Goal: Task Accomplishment & Management: Complete application form

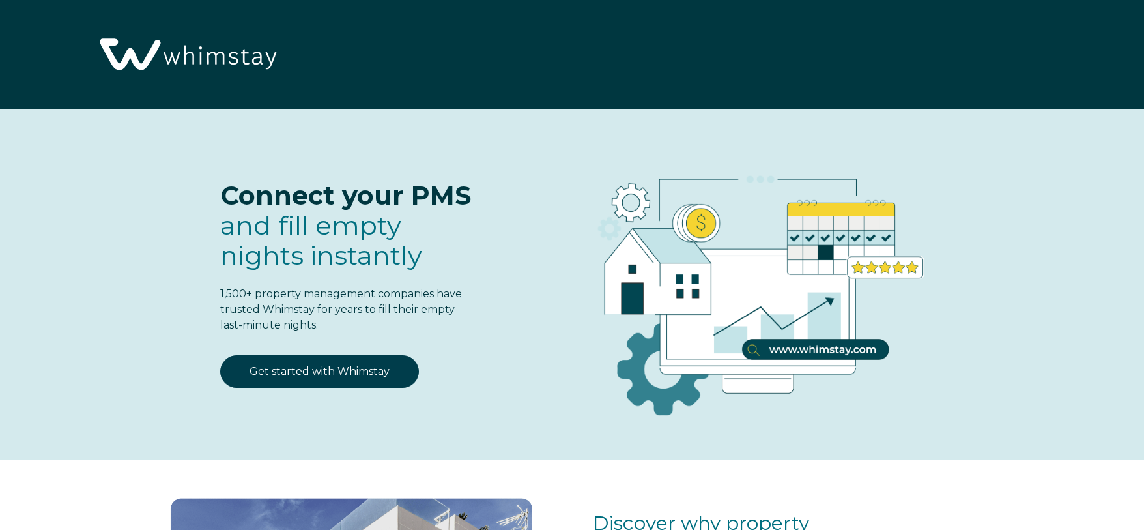
select select "US"
select select "Standard"
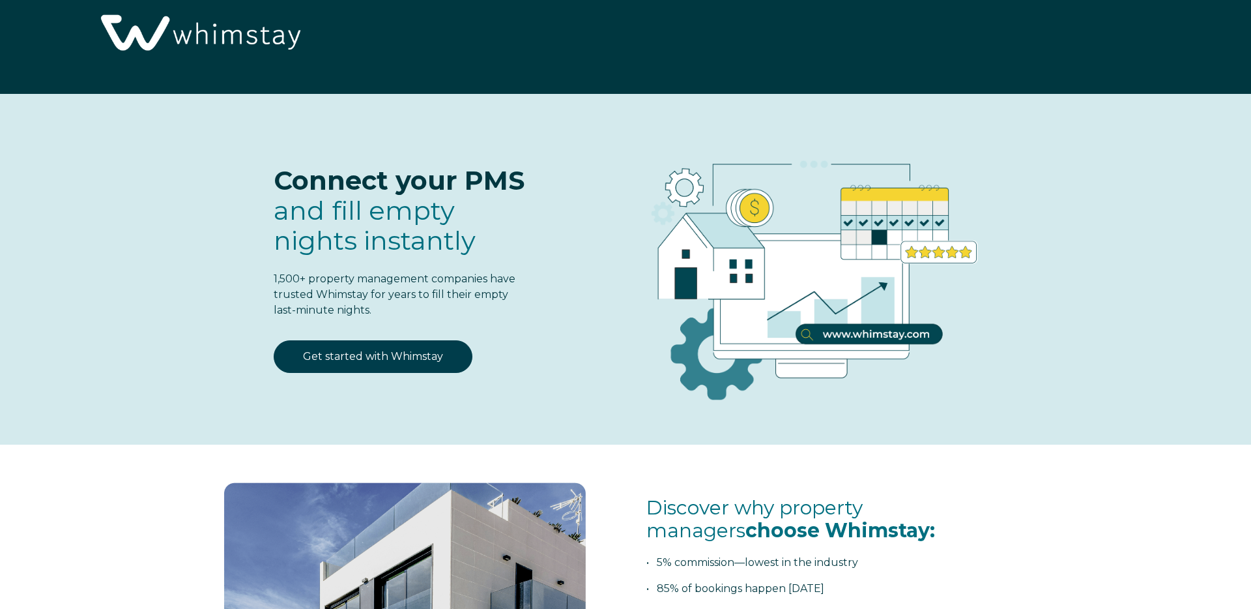
scroll to position [27, 0]
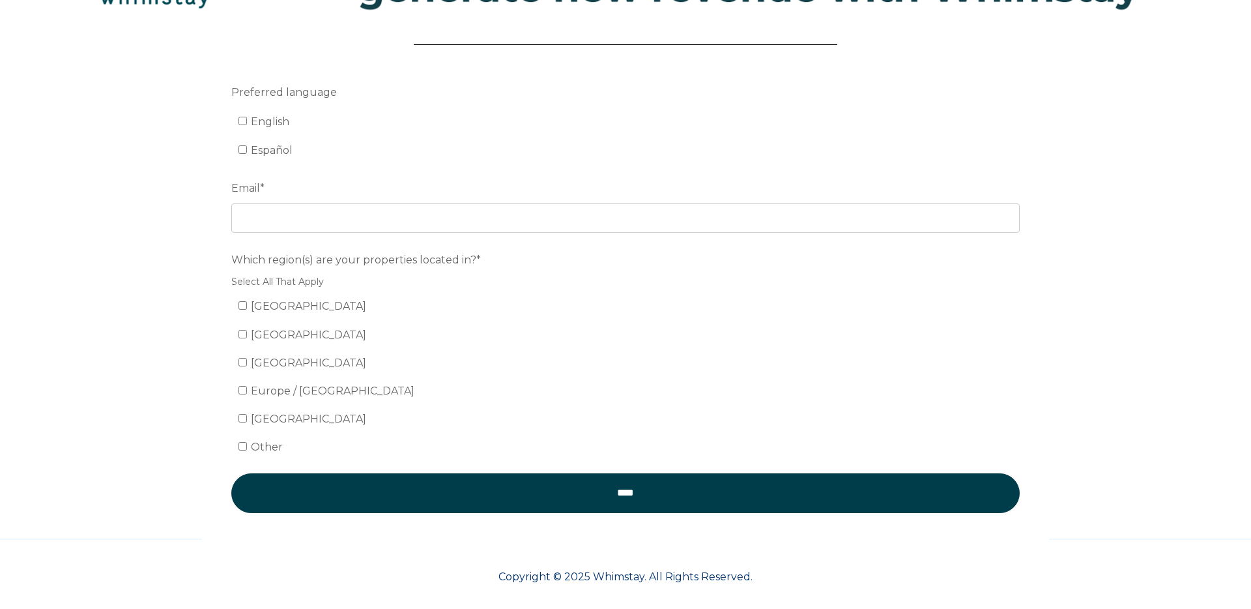
scroll to position [136, 0]
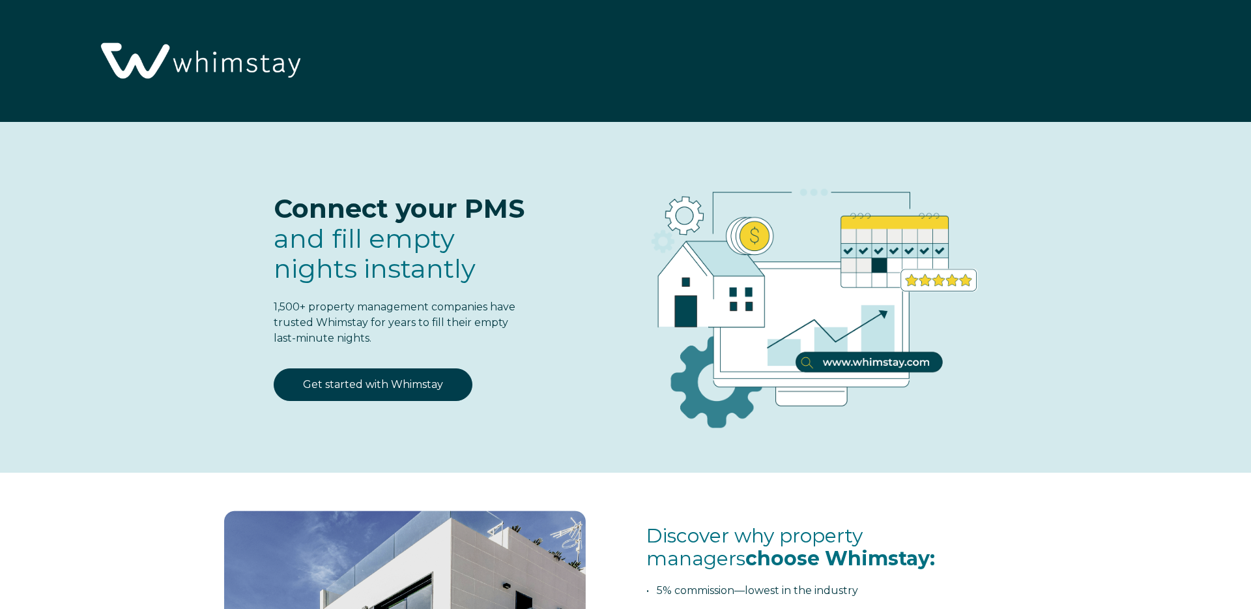
scroll to position [1710, 0]
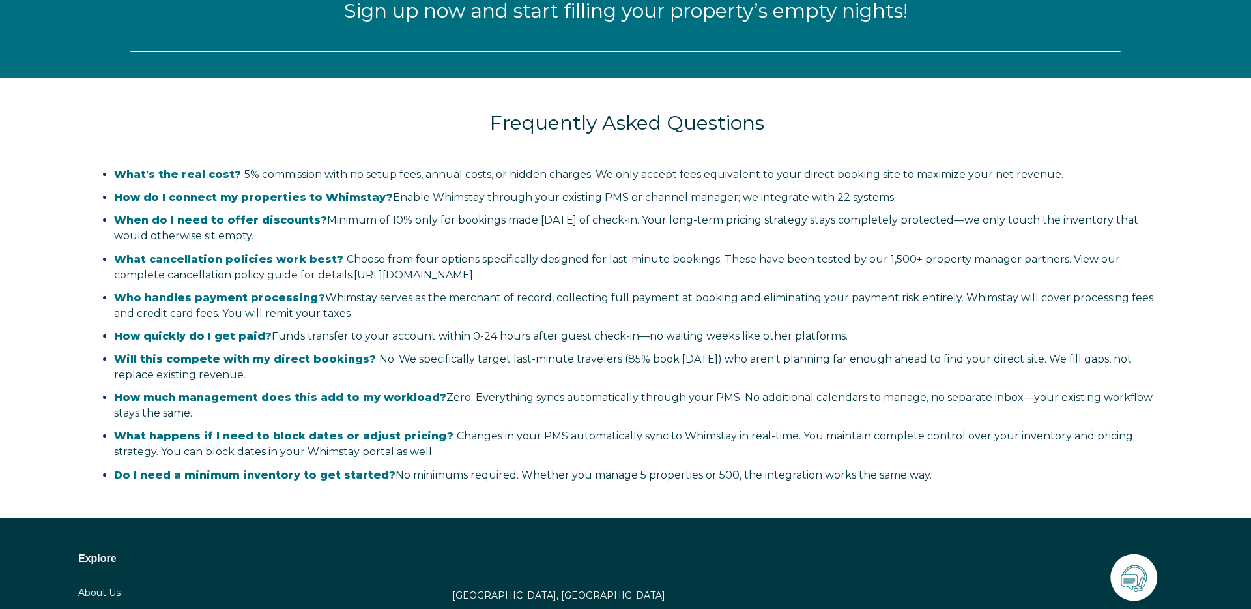
select select "US"
select select "Standard"
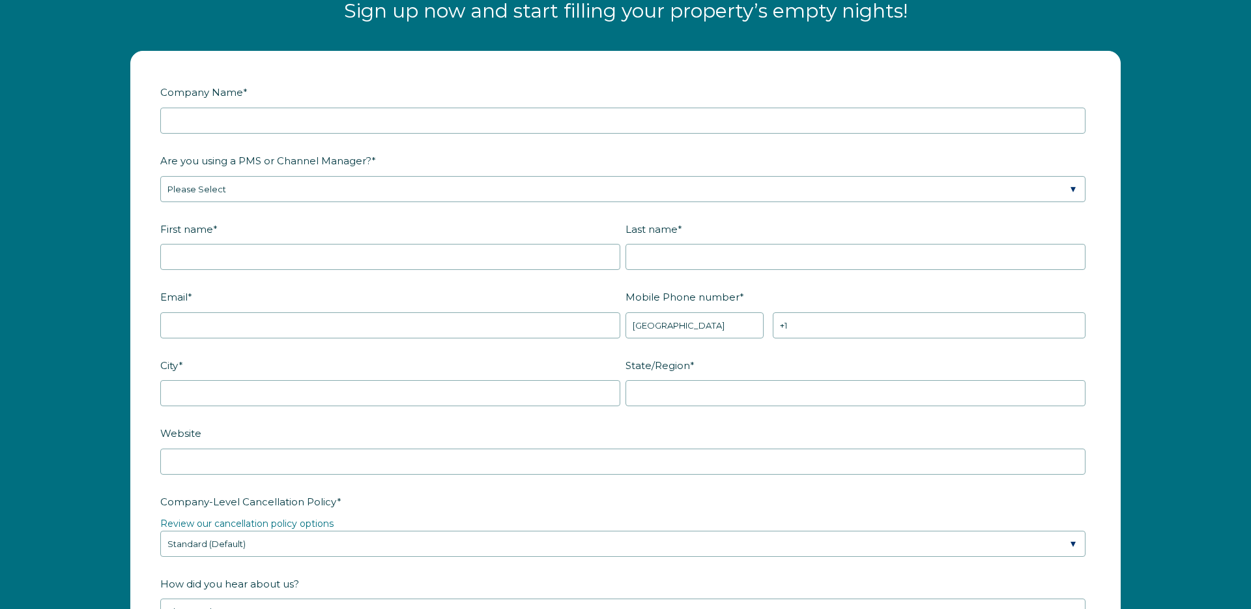
scroll to position [1842, 0]
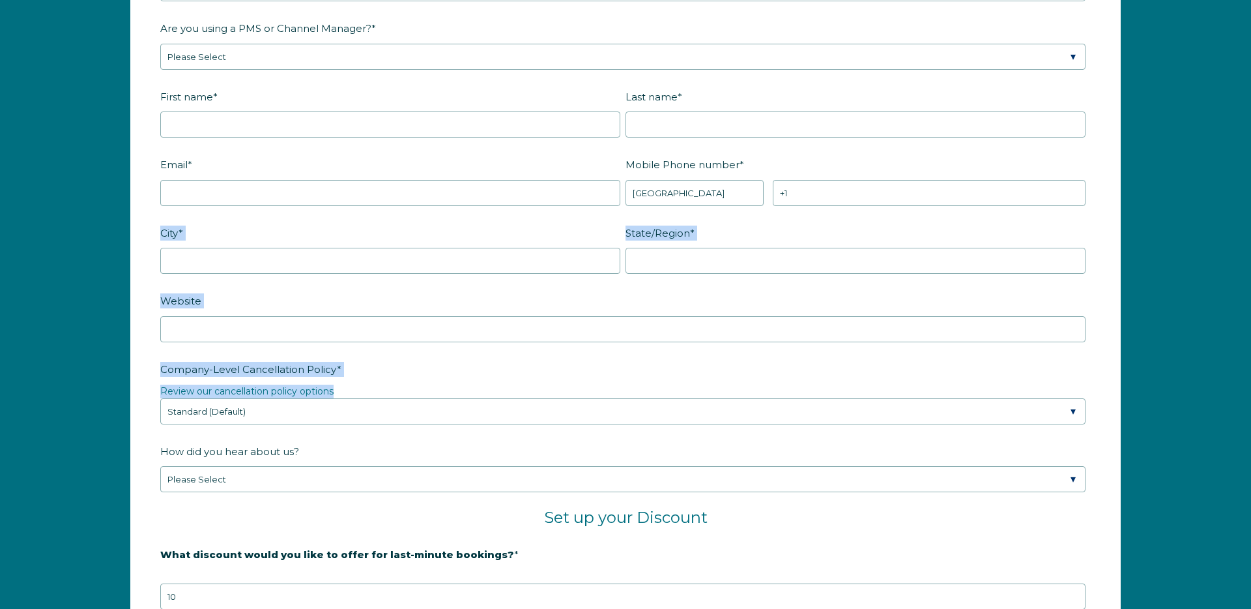
drag, startPoint x: 477, startPoint y: 397, endPoint x: 188, endPoint y: 287, distance: 308.7
click at [188, 287] on form "Company Name * Are you using a PMS or Channel Manager? * Please Select Barefoot…" at bounding box center [625, 401] width 989 height 964
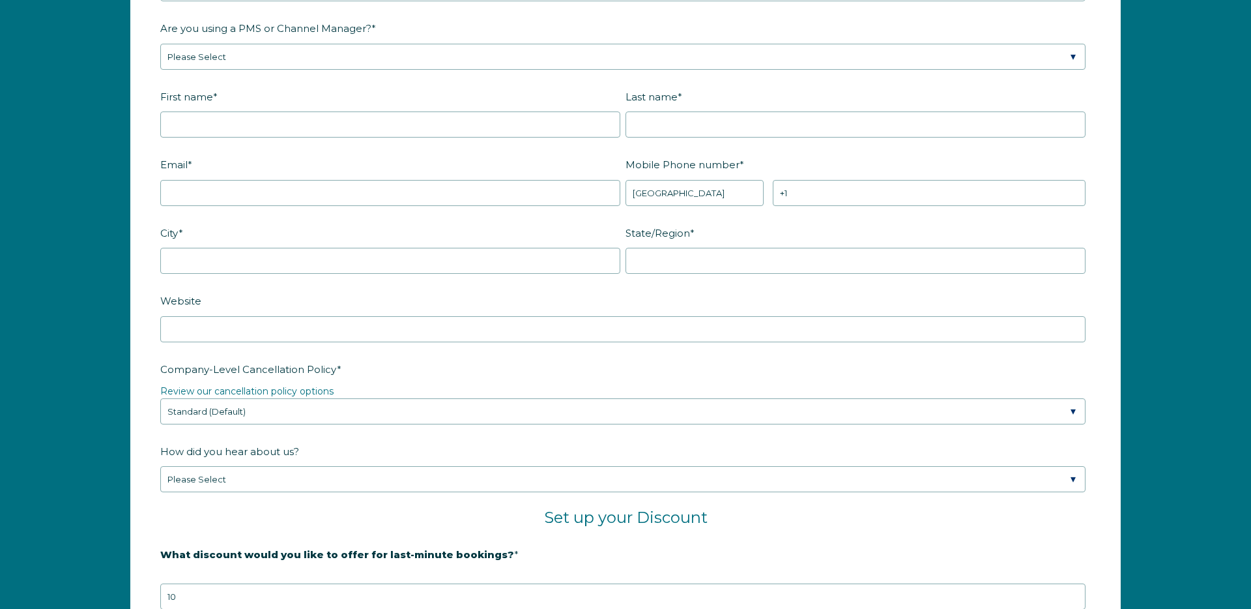
click at [581, 374] on label "Company-Level Cancellation Policy *" at bounding box center [625, 369] width 930 height 23
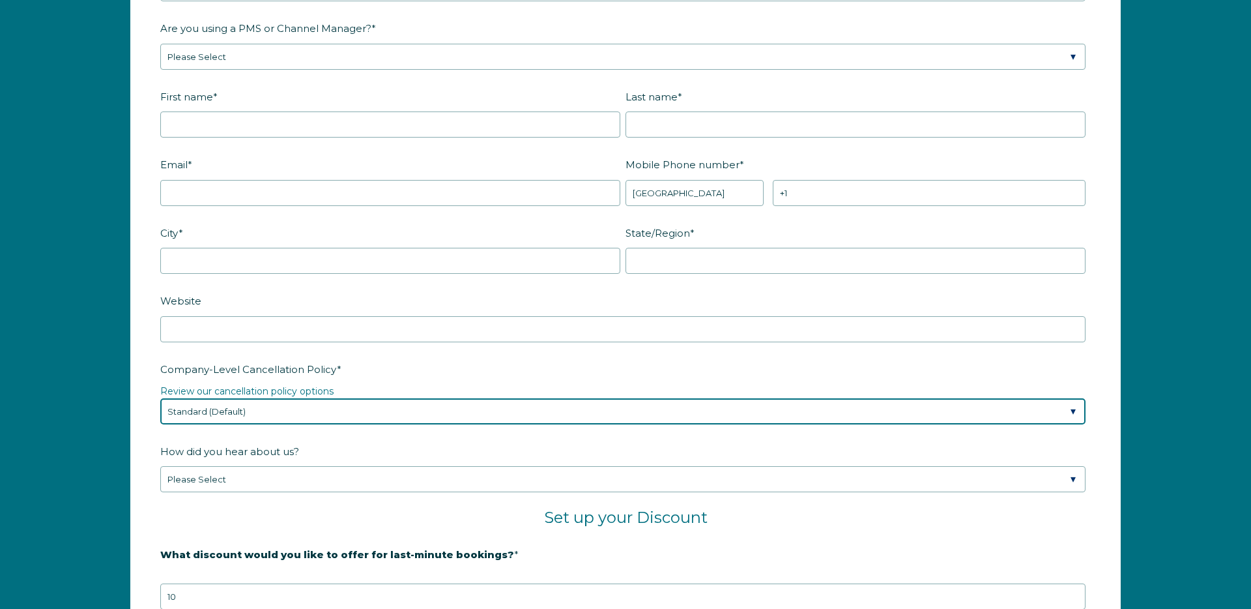
click at [581, 398] on select "Please Select Partial Standard (Default) Moderate Strict" at bounding box center [622, 411] width 925 height 26
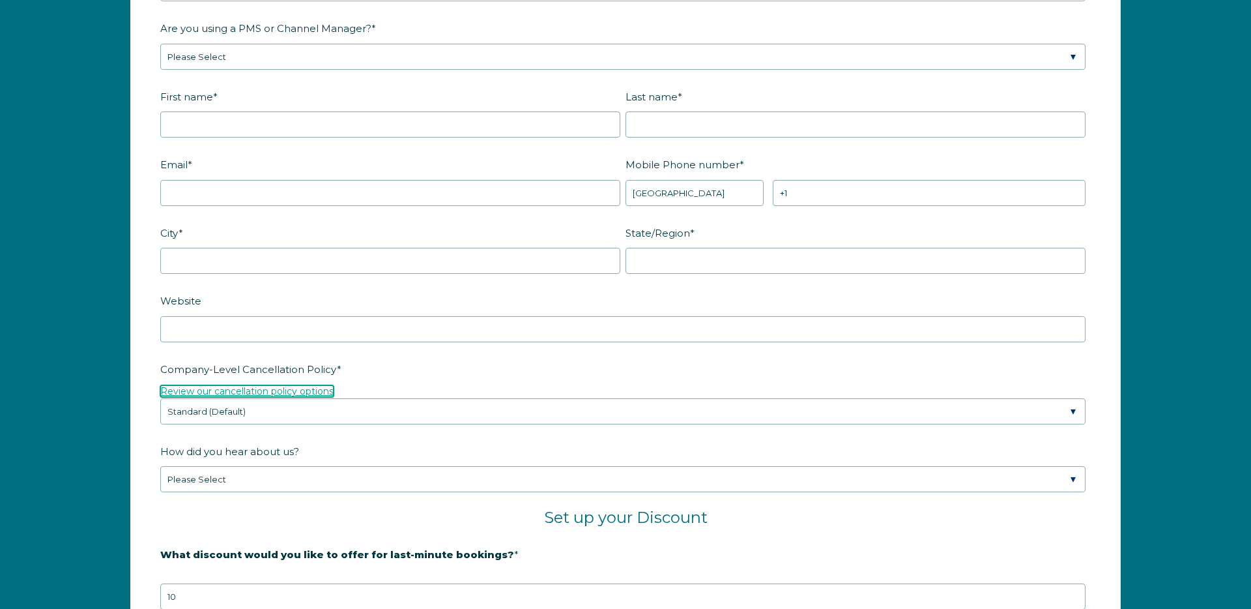
click at [327, 394] on link "Review our cancellation policy options" at bounding box center [246, 391] width 173 height 12
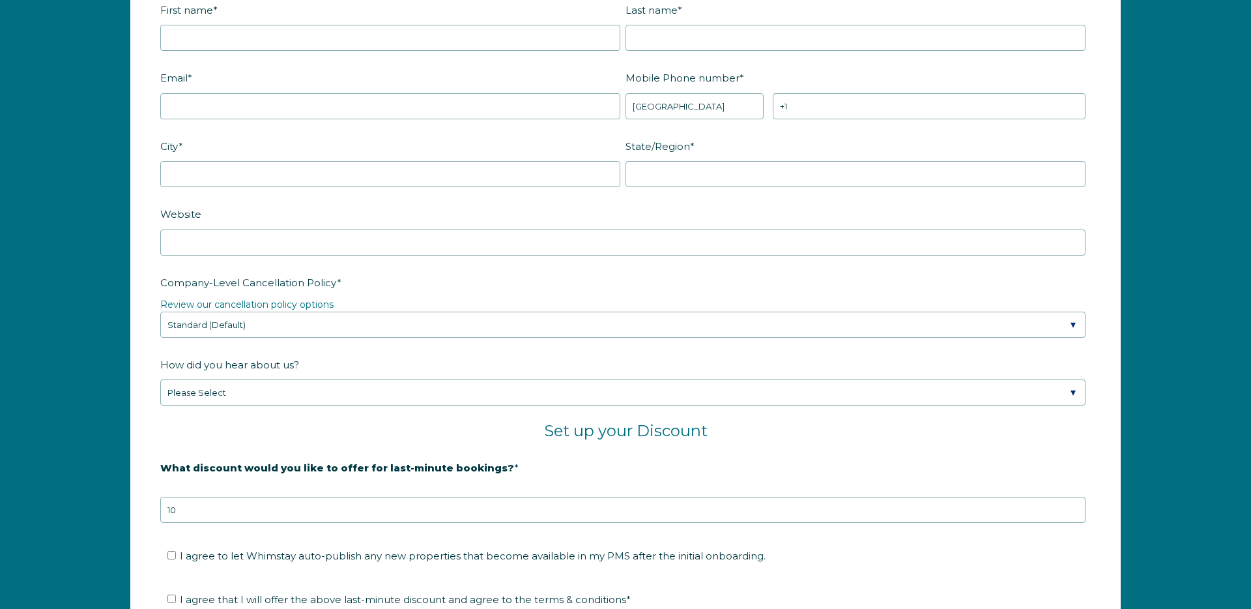
scroll to position [1936, 0]
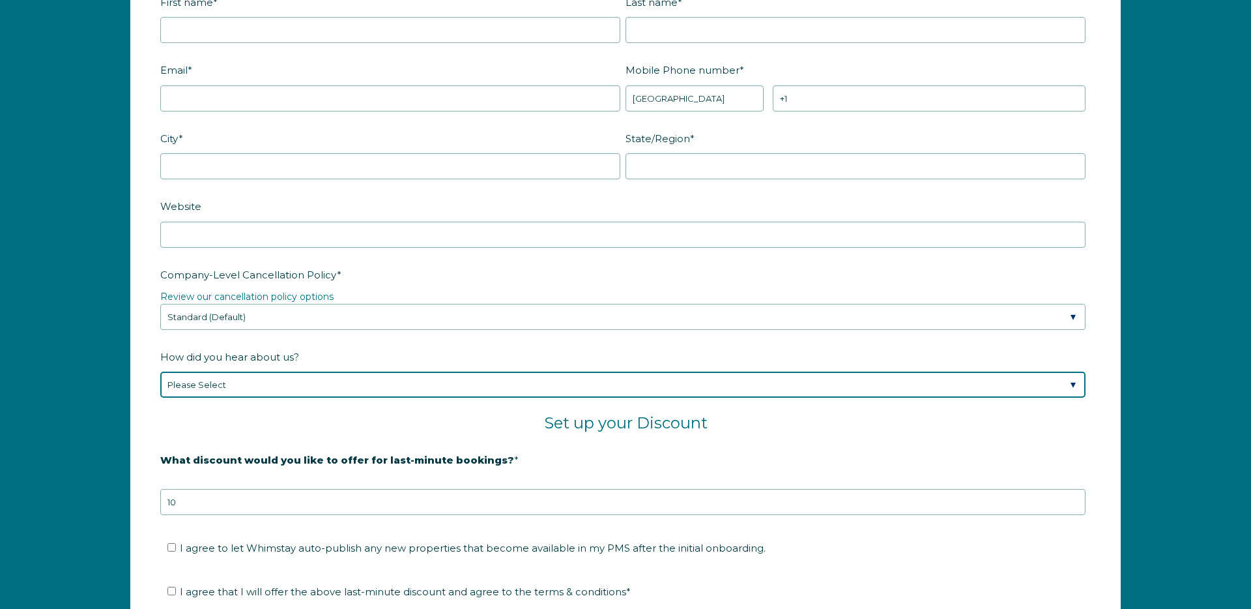
click at [358, 379] on select "Please Select Found Whimstay through a Google search Spoke to a Whimstay salesp…" at bounding box center [622, 384] width 925 height 26
select select "Referral from a Friend"
click at [160, 371] on select "Please Select Found Whimstay through a Google search Spoke to a Whimstay salesp…" at bounding box center [622, 384] width 925 height 26
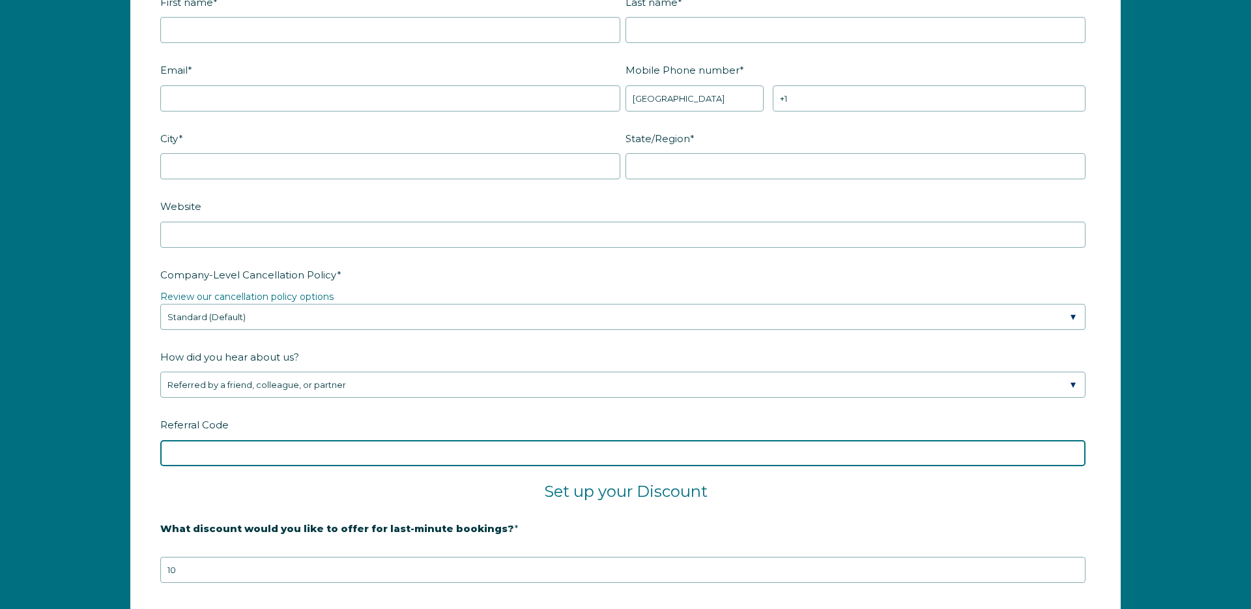
click at [254, 460] on input "Referral Code" at bounding box center [622, 453] width 925 height 26
type input "Justin"
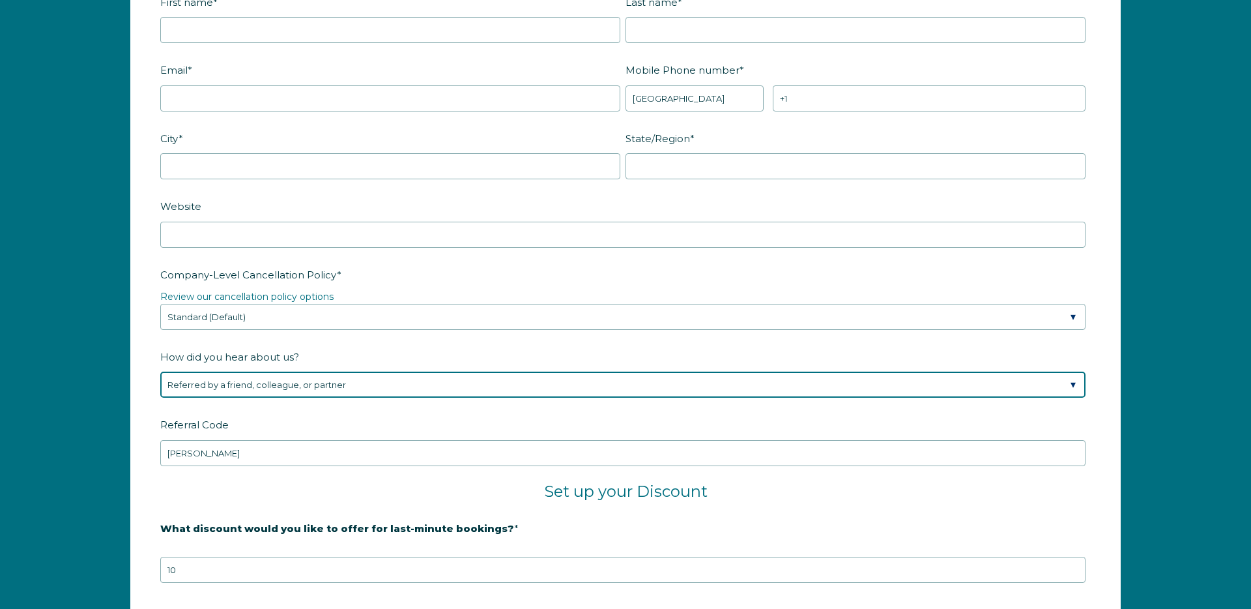
click at [361, 383] on select "Please Select Found Whimstay through a Google search Spoke to a Whimstay salesp…" at bounding box center [622, 384] width 925 height 26
select select "Whimstay Sales"
click at [160, 371] on select "Please Select Found Whimstay through a Google search Spoke to a Whimstay salesp…" at bounding box center [622, 384] width 925 height 26
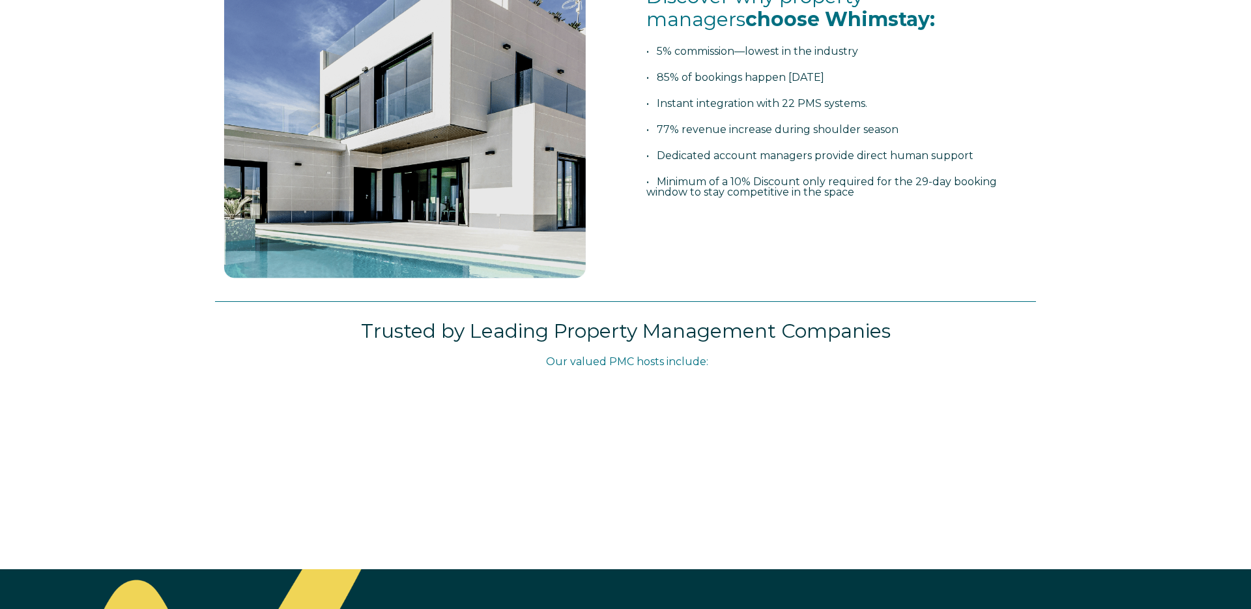
scroll to position [504, 0]
